Goal: Task Accomplishment & Management: Manage account settings

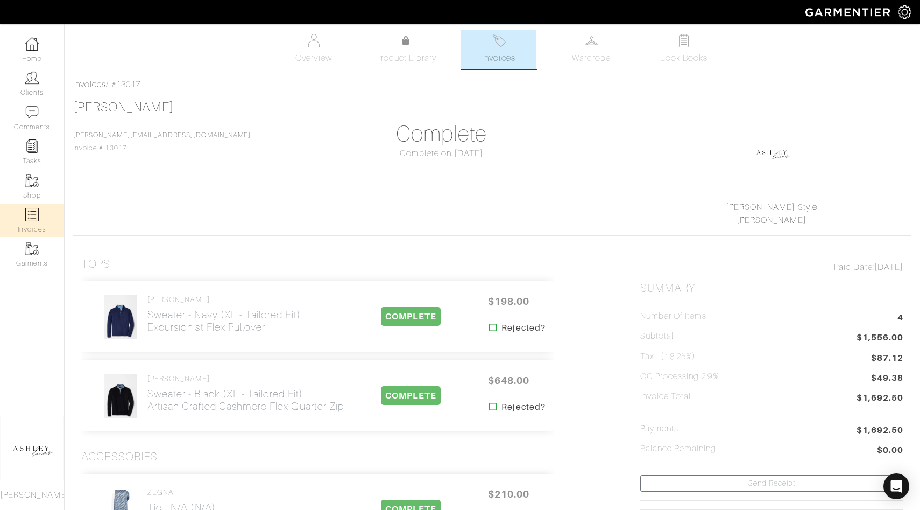
click at [39, 215] on link "Invoices" at bounding box center [32, 220] width 64 height 34
select select
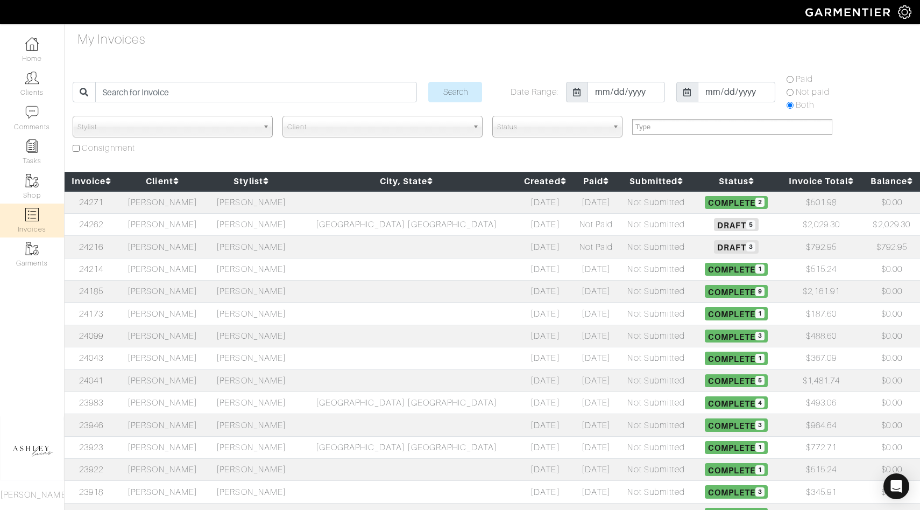
click at [714, 242] on span "Draft 3" at bounding box center [736, 246] width 45 height 13
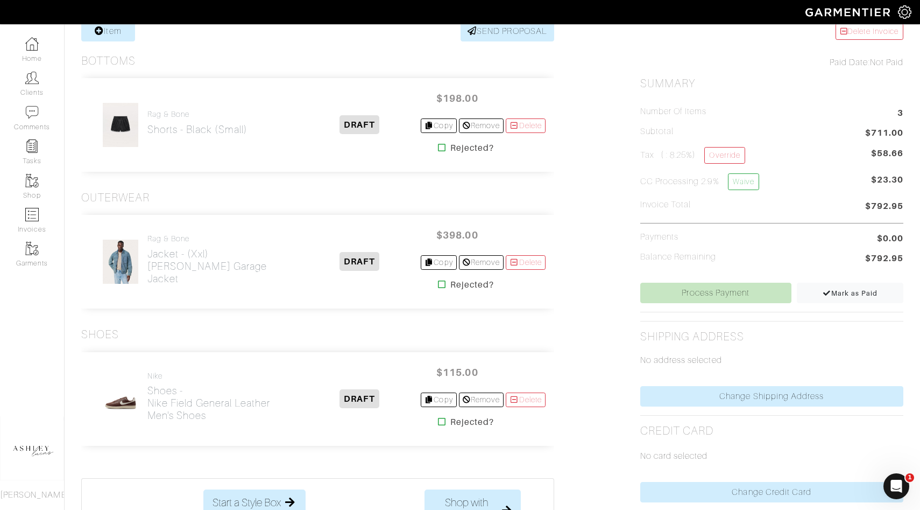
scroll to position [224, 0]
click at [523, 122] on link "Delete" at bounding box center [526, 124] width 40 height 15
click at [179, 397] on h2 "Shoes - Nike Field General Leather Men's Shoes" at bounding box center [222, 401] width 151 height 37
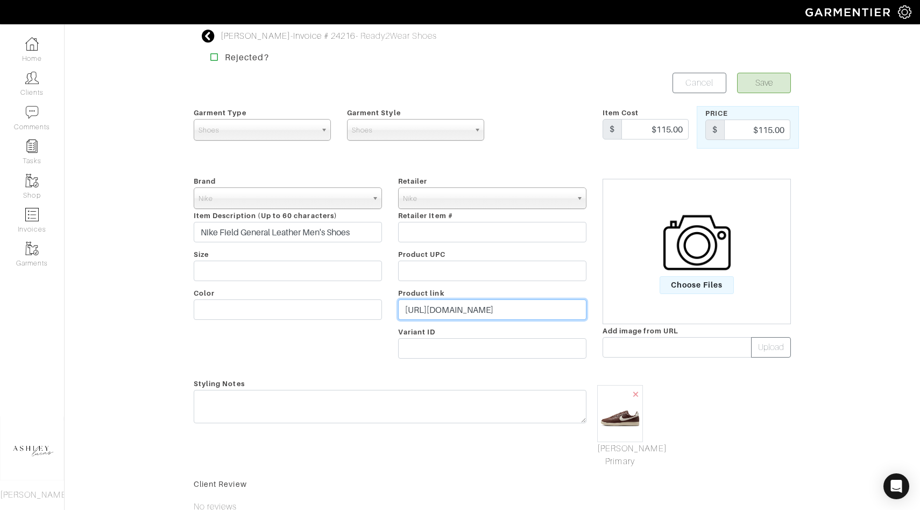
click at [477, 309] on input "https://www.nike.com/t/field-general-leather-mens-shoes-8QbJtb/IH1343-200" at bounding box center [492, 309] width 188 height 20
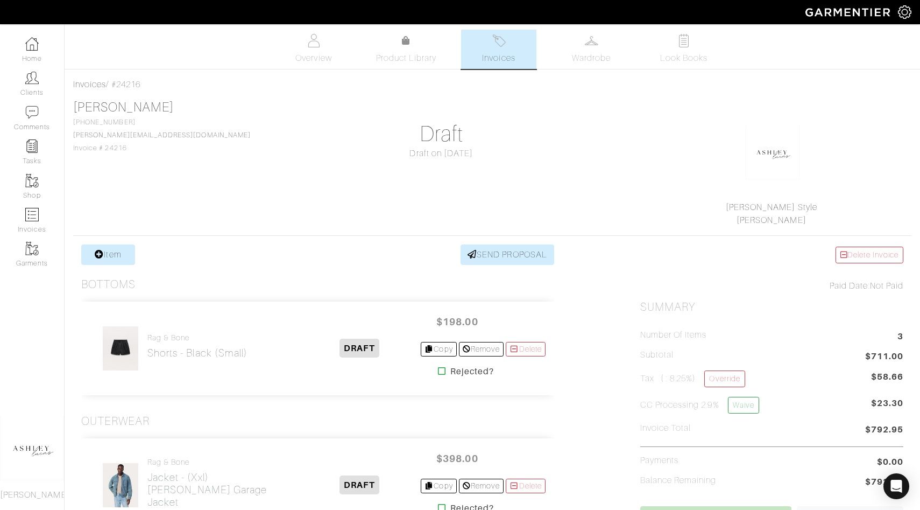
scroll to position [224, 0]
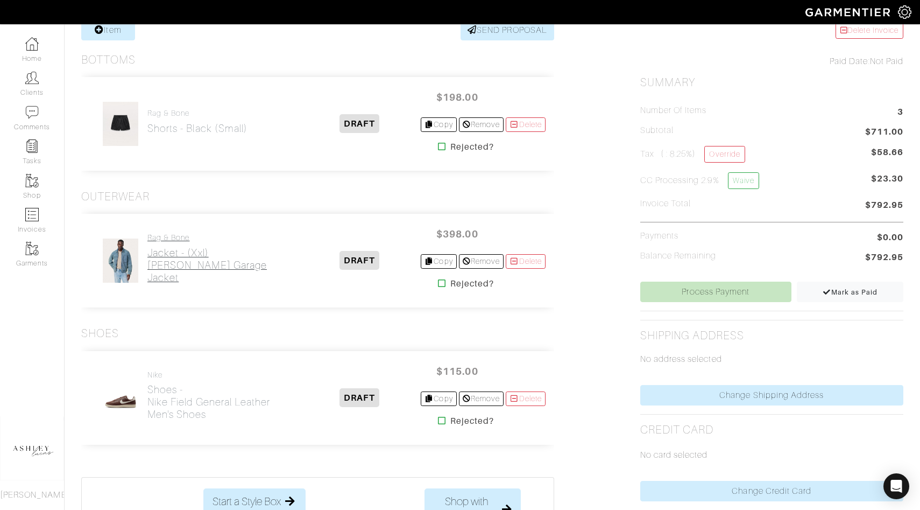
click at [200, 258] on h2 "Jacket - (xxl) Simon Denim Garage Jacket" at bounding box center [222, 264] width 151 height 37
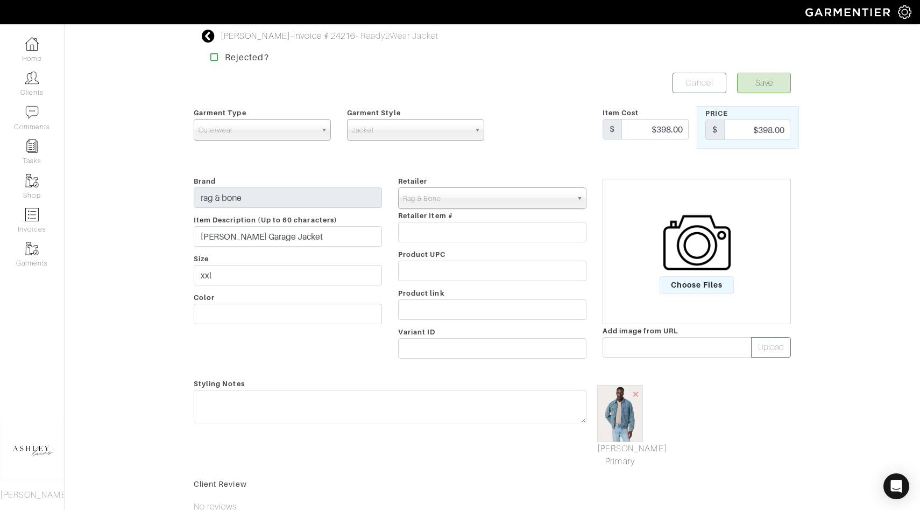
click at [213, 29] on div "Company Settings Manage Subscription My Profile Stylists Sign Out Home Clients …" at bounding box center [460, 320] width 920 height 640
click at [213, 34] on icon at bounding box center [208, 36] width 13 height 13
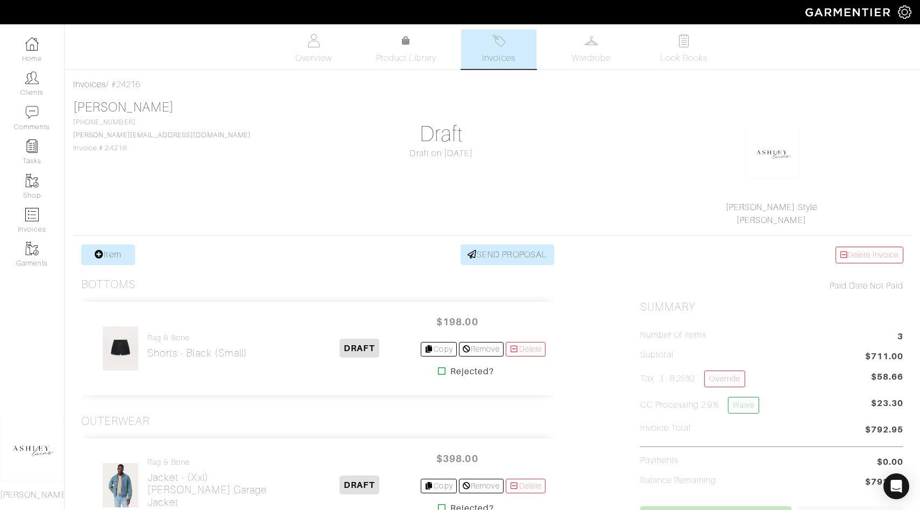
click at [891, 255] on link "Delete Invoice" at bounding box center [870, 254] width 68 height 17
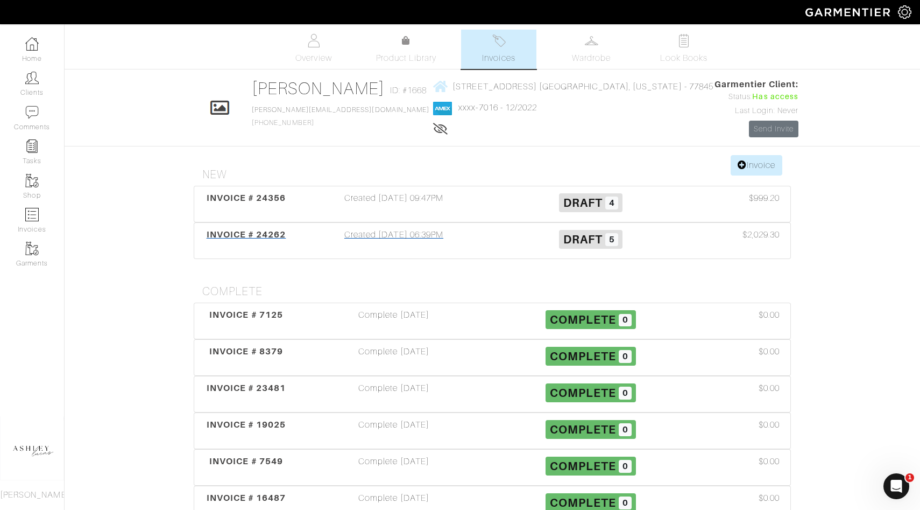
click at [600, 239] on span "Draft" at bounding box center [582, 238] width 39 height 13
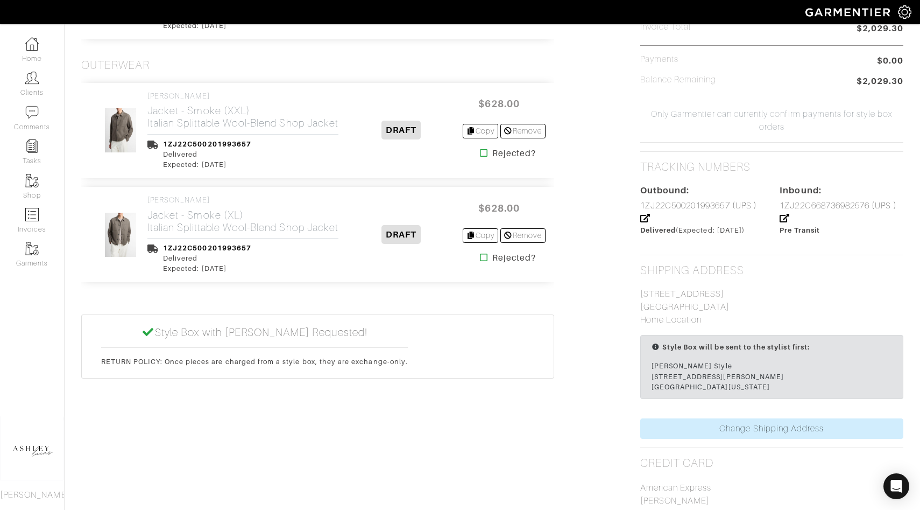
scroll to position [567, 0]
click at [480, 260] on icon at bounding box center [484, 256] width 8 height 9
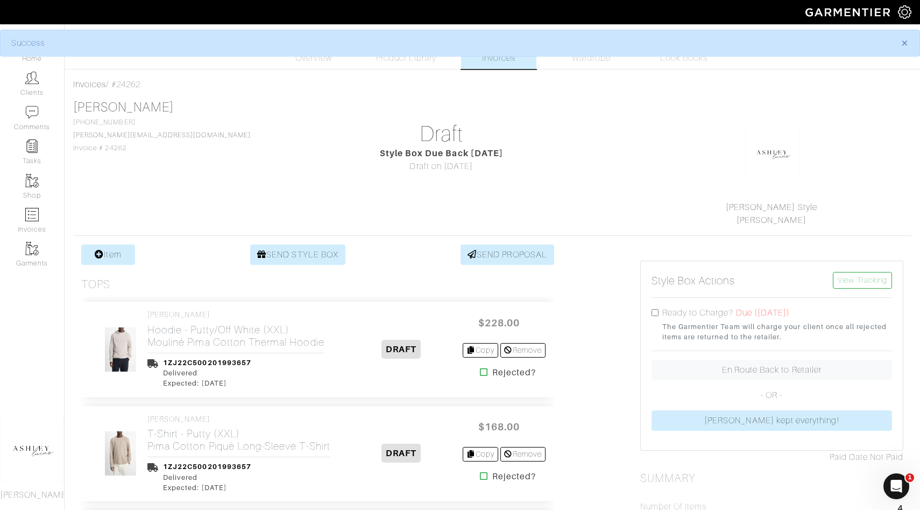
click at [655, 314] on input "checkbox" at bounding box center [655, 312] width 7 height 7
checkbox input "true"
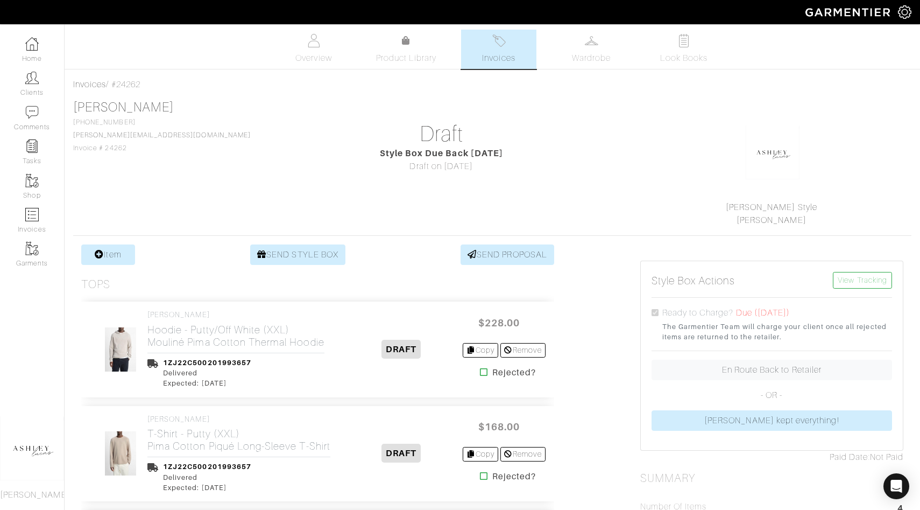
click at [524, 62] on link "Invoices" at bounding box center [498, 49] width 75 height 39
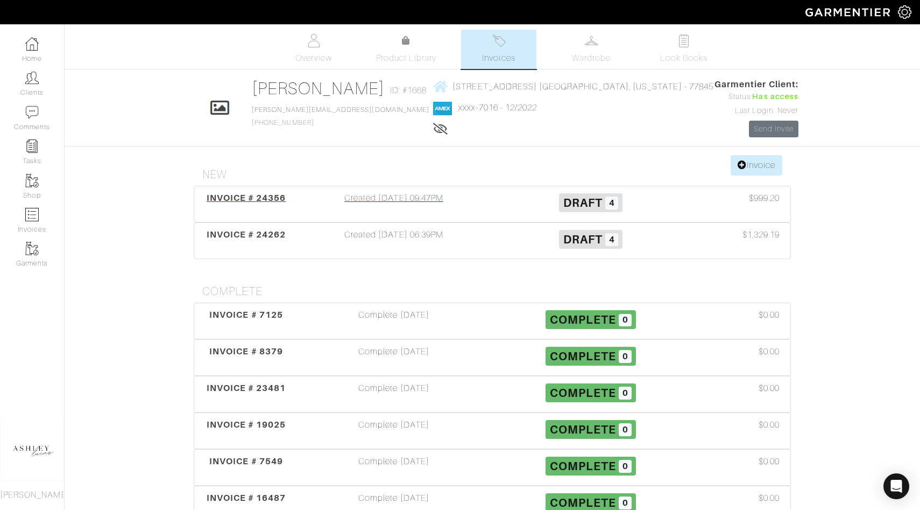
click at [608, 206] on span "4" at bounding box center [611, 202] width 13 height 13
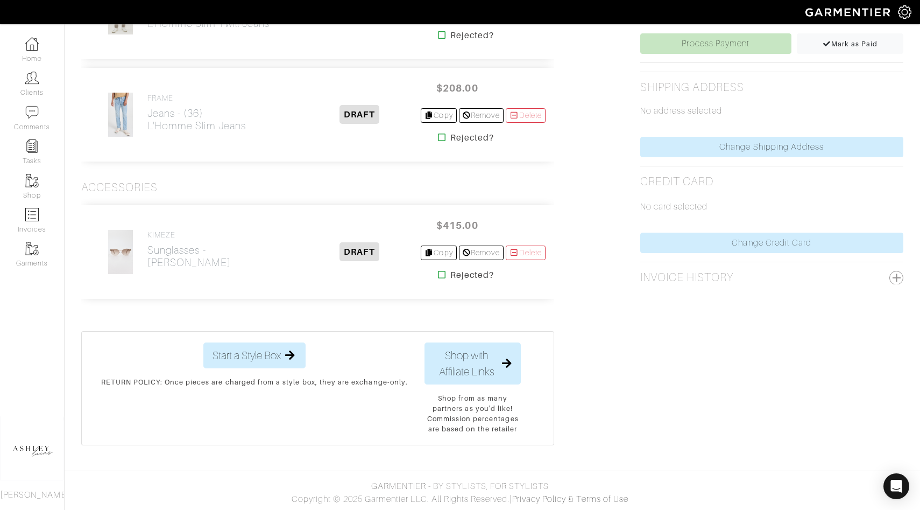
scroll to position [472, 0]
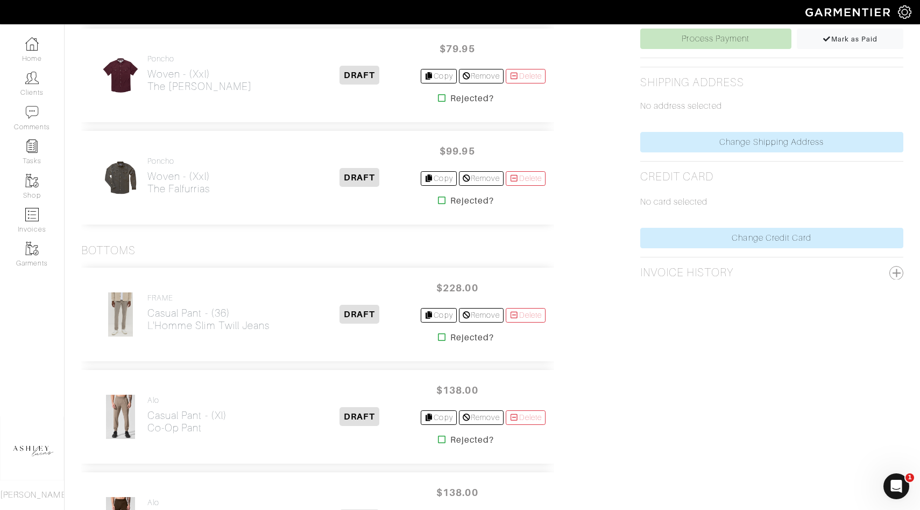
scroll to position [371, 0]
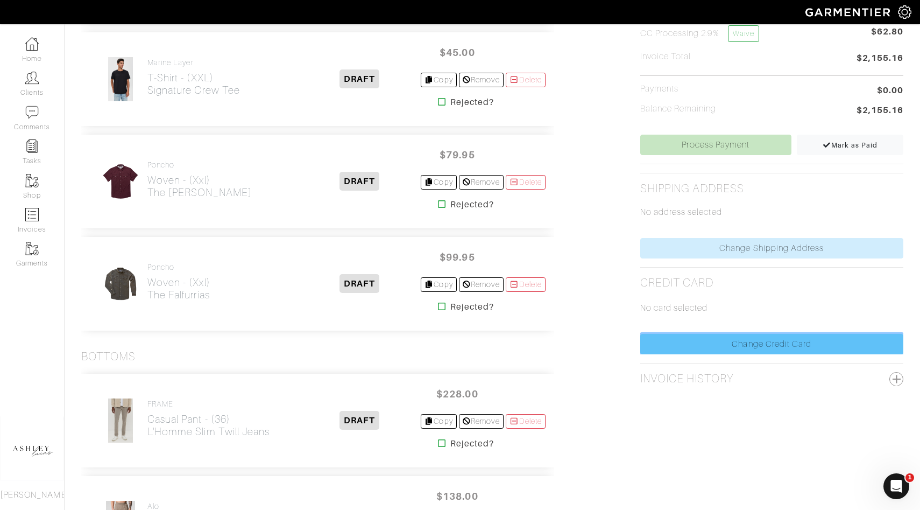
click at [680, 350] on link "Change Credit Card" at bounding box center [771, 344] width 263 height 20
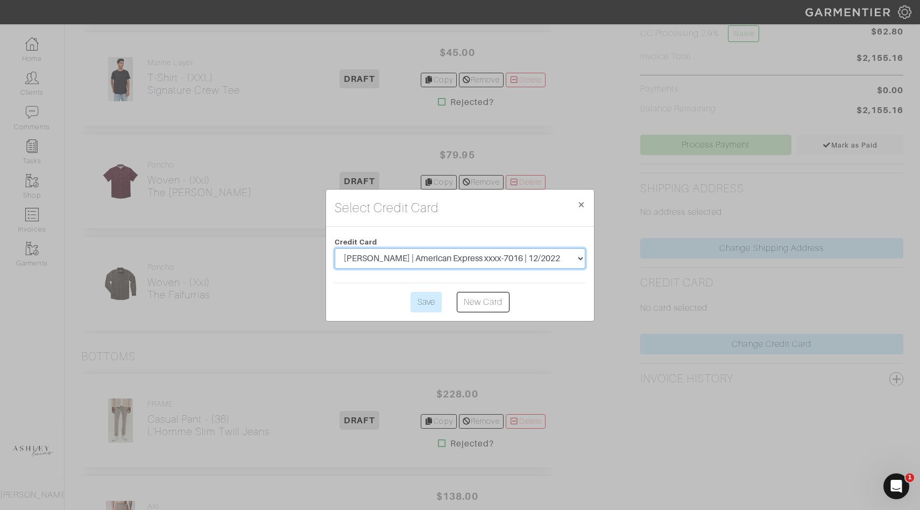
click at [545, 260] on select "[PERSON_NAME] | American Express xxxx-7016 | 12/2022 [PERSON_NAME] | American E…" at bounding box center [460, 258] width 251 height 20
select select "3378"
click at [430, 304] on input "Save" at bounding box center [426, 302] width 31 height 20
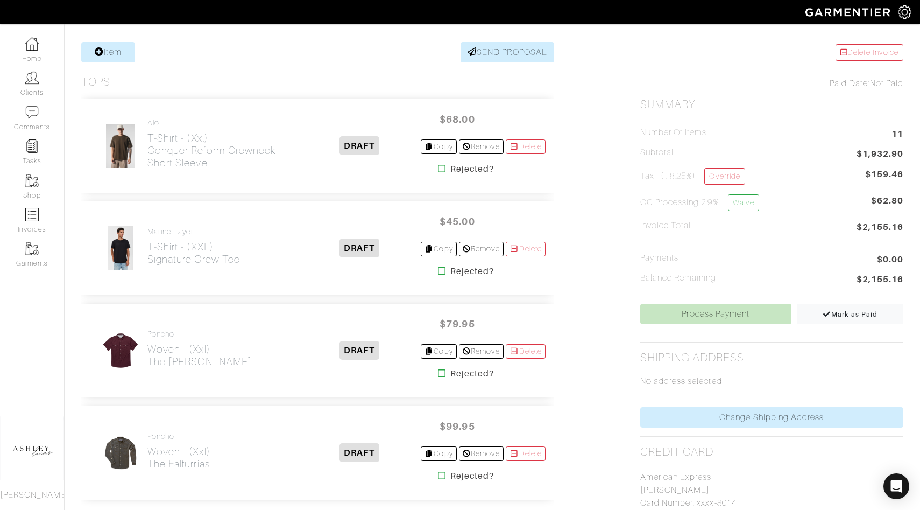
scroll to position [201, 0]
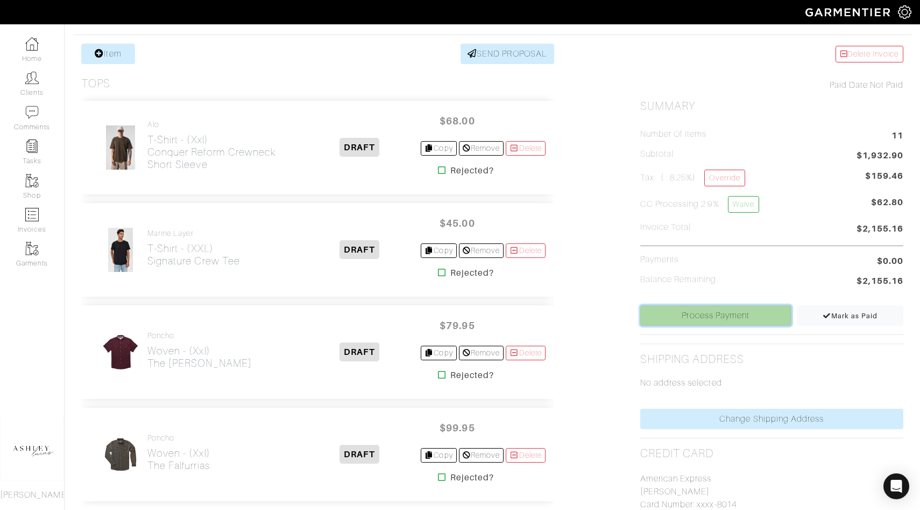
click at [682, 309] on link "Process Payment" at bounding box center [715, 315] width 151 height 20
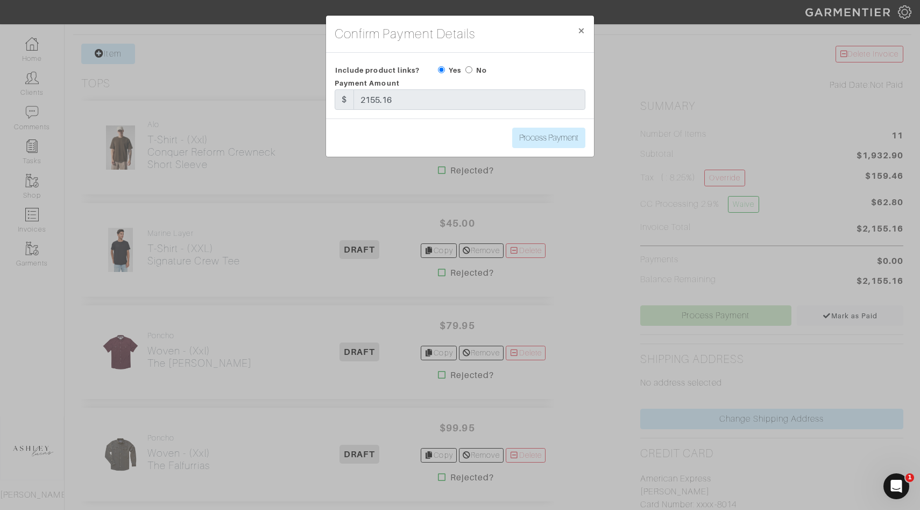
scroll to position [0, 0]
click at [470, 70] on input "radio" at bounding box center [469, 69] width 7 height 7
radio input "true"
click at [548, 136] on input "Process Payment" at bounding box center [548, 138] width 73 height 20
type input "Process Payment"
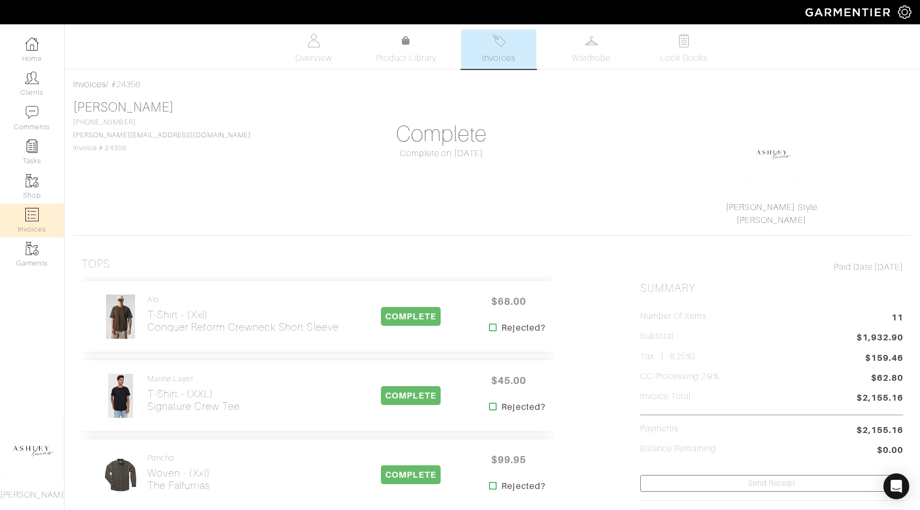
click at [31, 216] on img at bounding box center [31, 214] width 13 height 13
select select
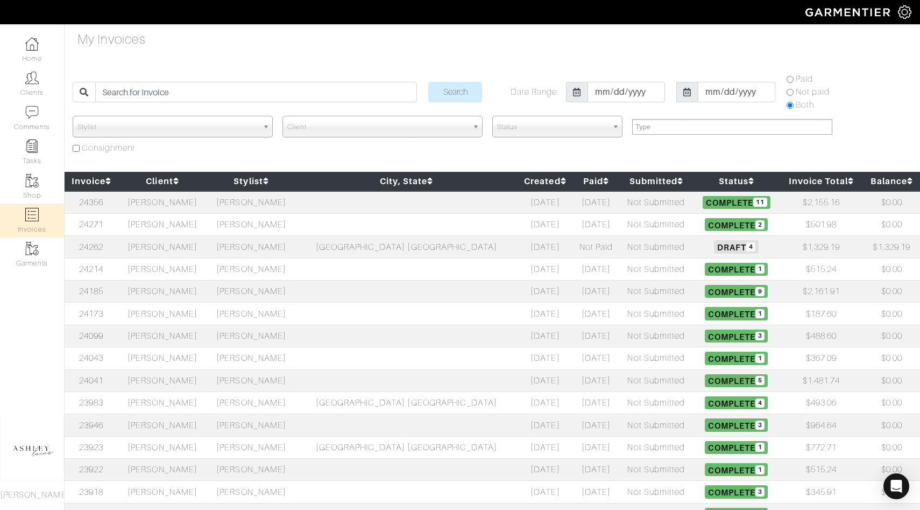
click at [696, 247] on h5 "Draft 4" at bounding box center [736, 246] width 81 height 13
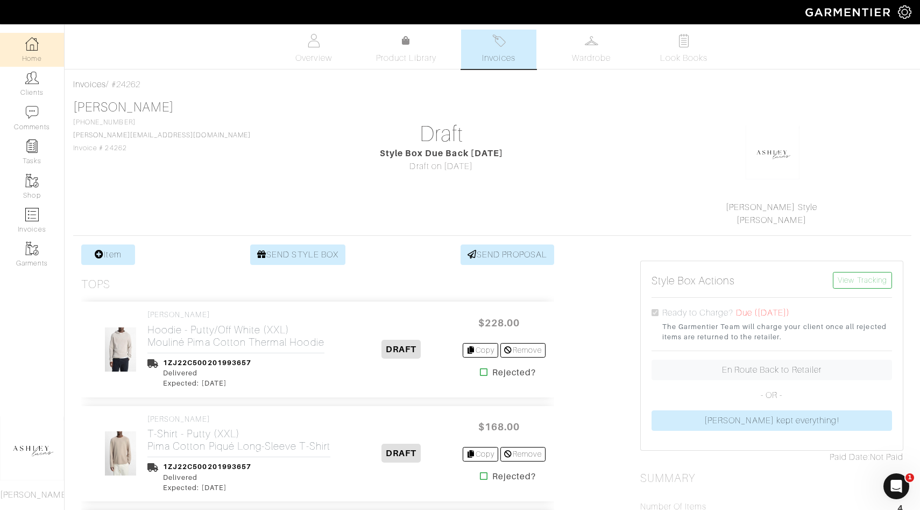
click at [38, 52] on link "Home" at bounding box center [32, 50] width 64 height 34
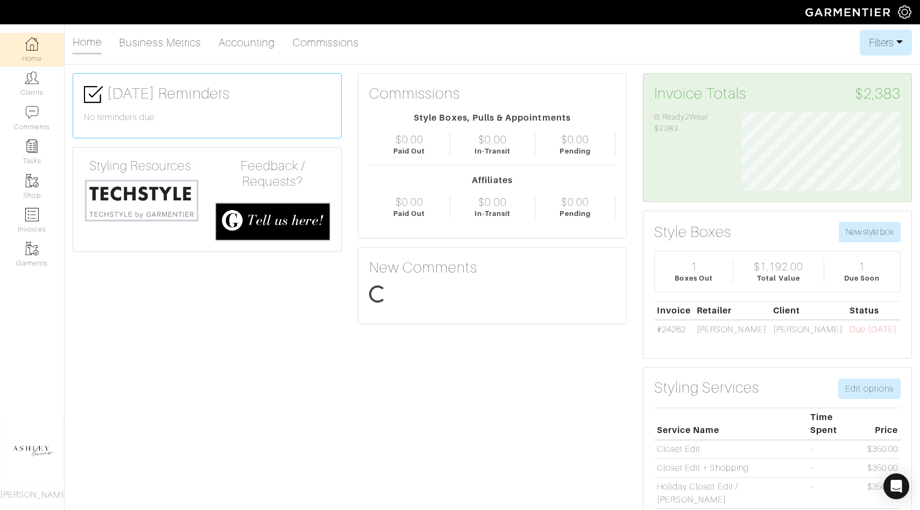
scroll to position [79, 175]
